Goal: Task Accomplishment & Management: Manage account settings

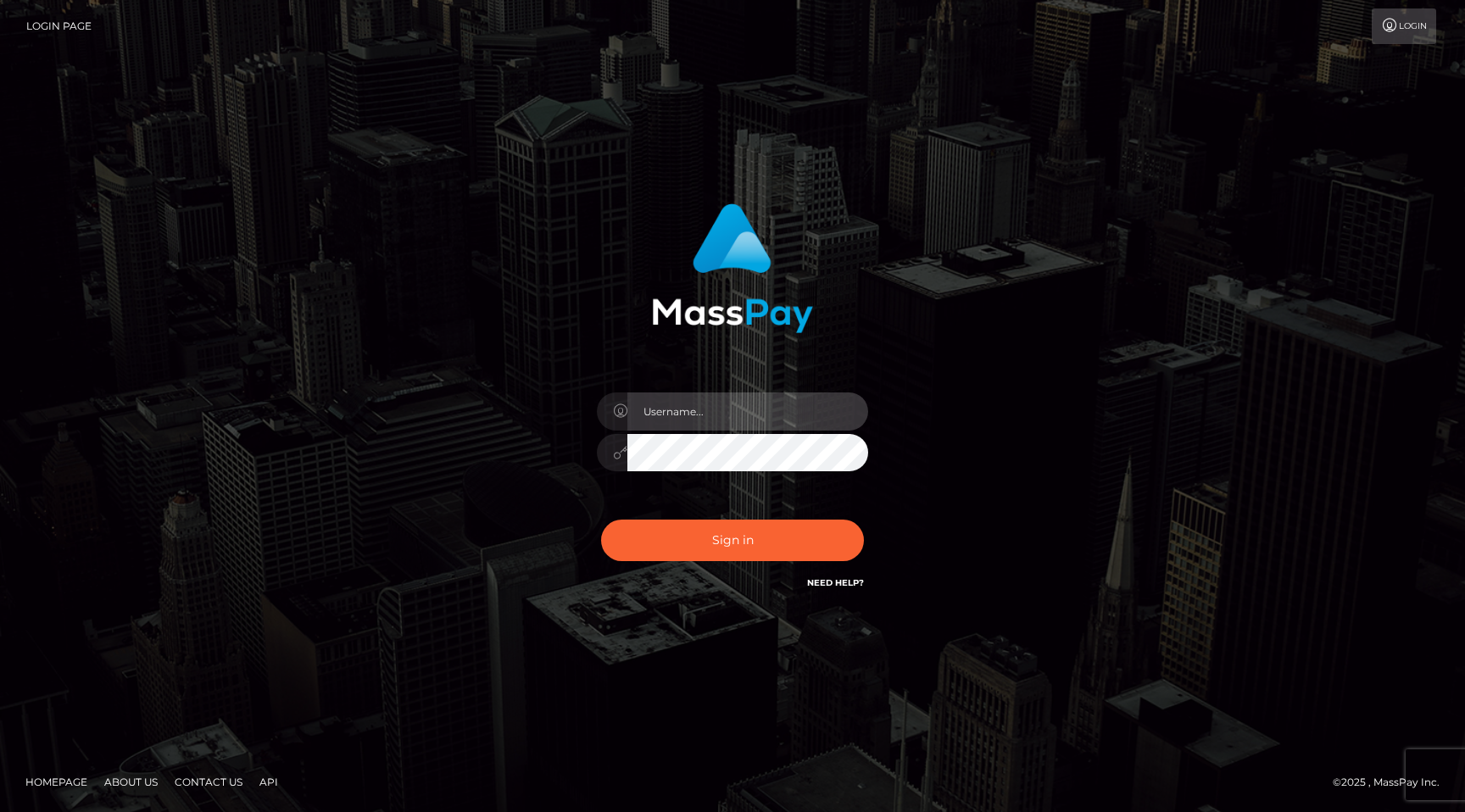
type input "egblue"
click at [434, 254] on div "egblue Sign in" at bounding box center [732, 406] width 967 height 431
click at [425, 257] on div "egblue Sign in" at bounding box center [732, 406] width 967 height 431
type input "egblue"
click at [421, 406] on div "egblue Sign in" at bounding box center [732, 406] width 967 height 431
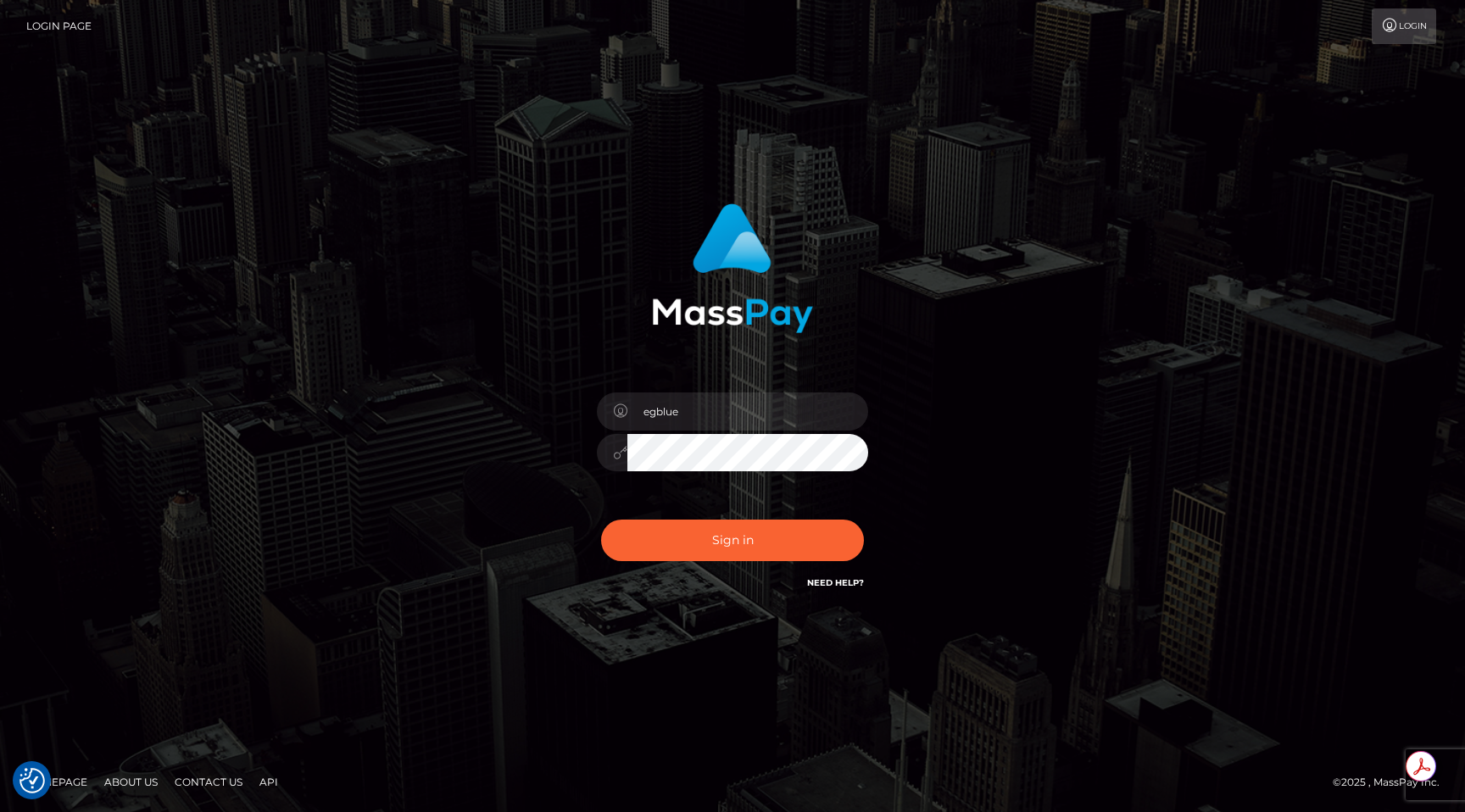
click at [922, 112] on div "egblue Sign in" at bounding box center [732, 407] width 1465 height 686
type input "egblue"
click at [521, 234] on div at bounding box center [732, 262] width 445 height 142
click at [485, 298] on div "egblue Sign in" at bounding box center [732, 406] width 967 height 431
type input "egblue"
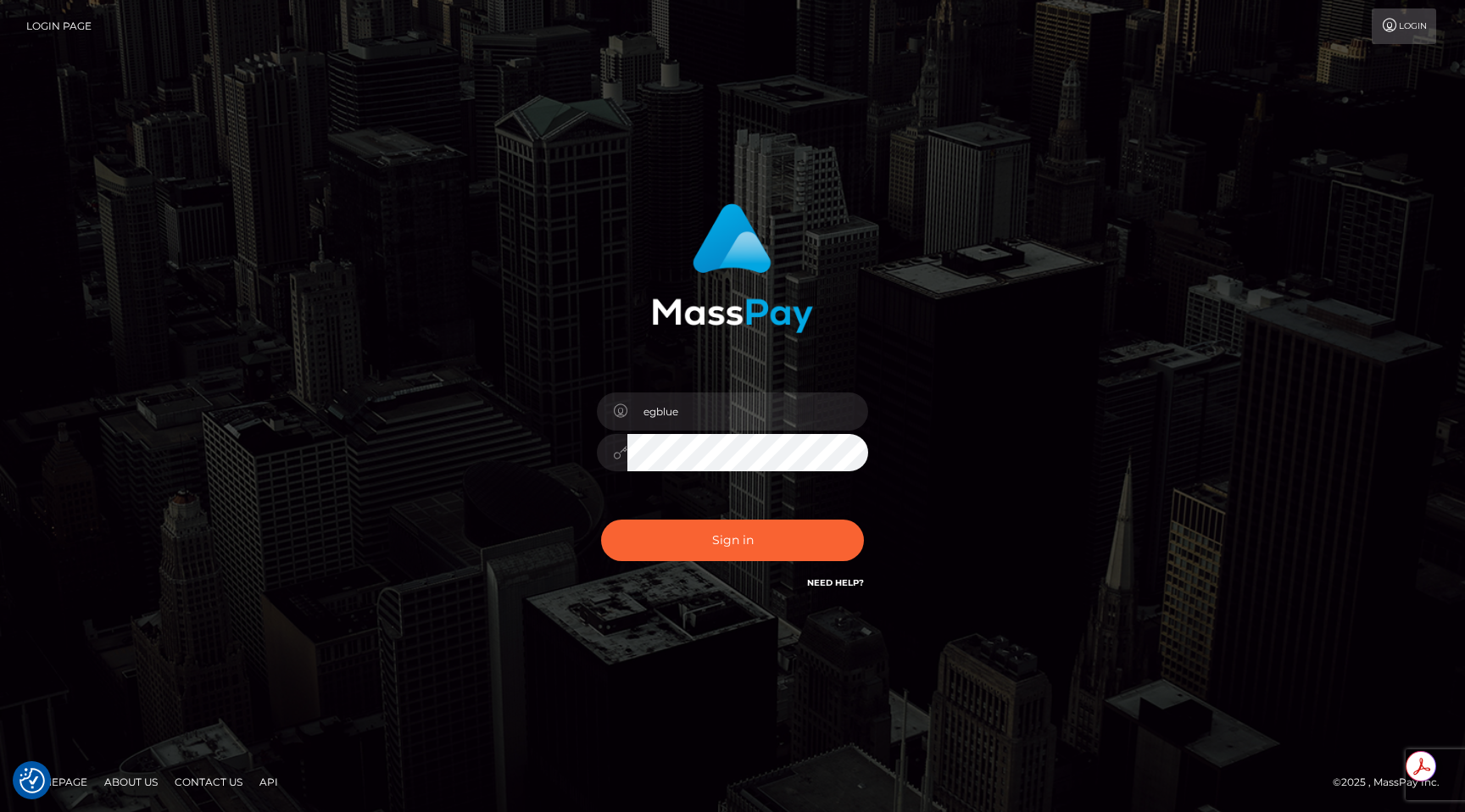
click at [1077, 31] on div "Login" at bounding box center [772, 26] width 1333 height 36
